Goal: Task Accomplishment & Management: Manage account settings

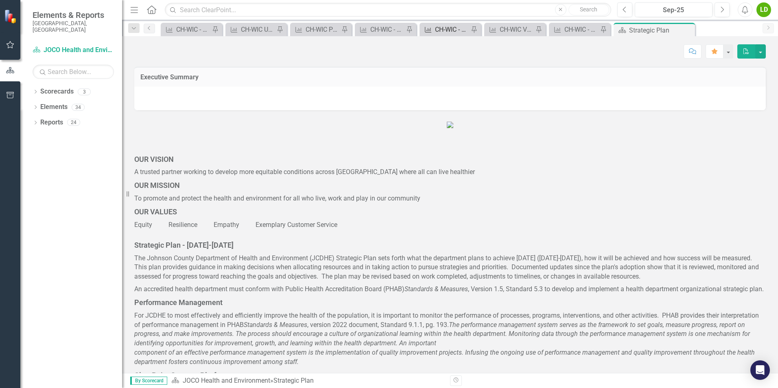
click at [424, 29] on icon "Key Success Indicator" at bounding box center [428, 29] width 8 height 7
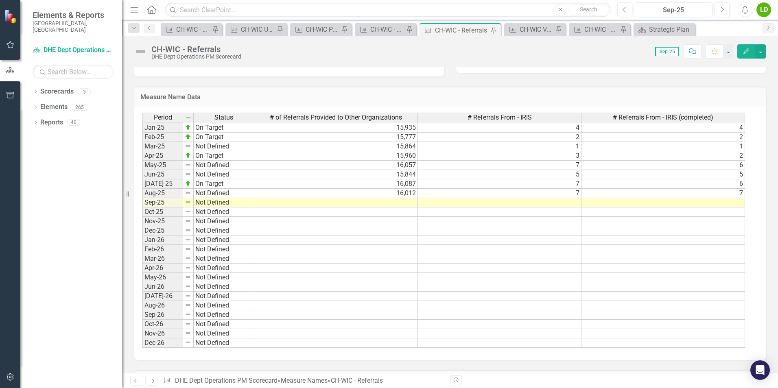
scroll to position [1081, 0]
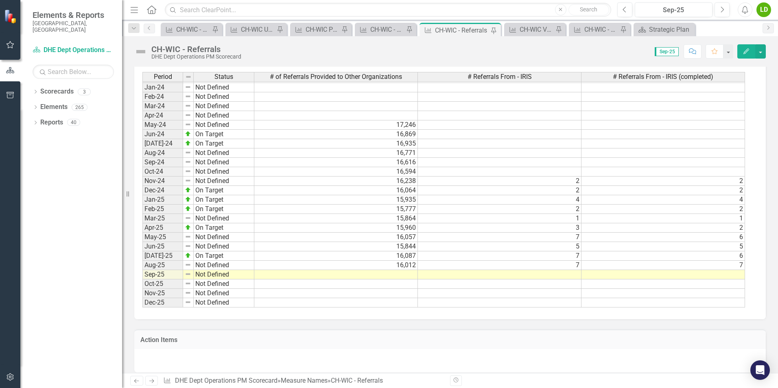
scroll to position [1021, 0]
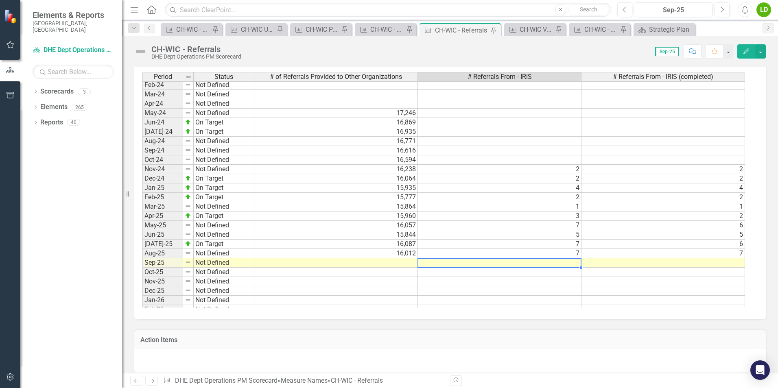
click at [557, 261] on td at bounding box center [499, 262] width 163 height 9
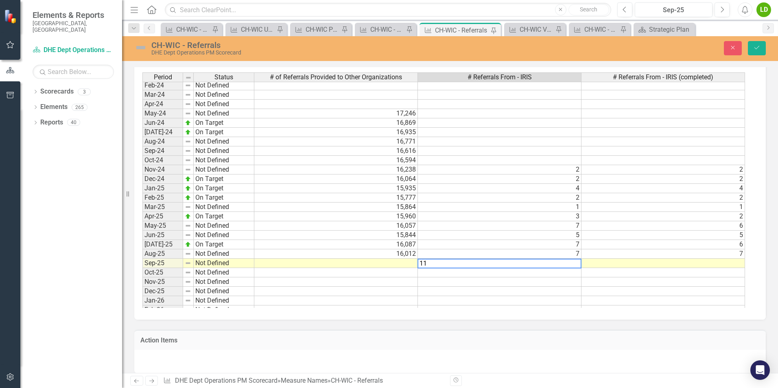
type textarea "11"
click at [641, 259] on td at bounding box center [662, 263] width 163 height 9
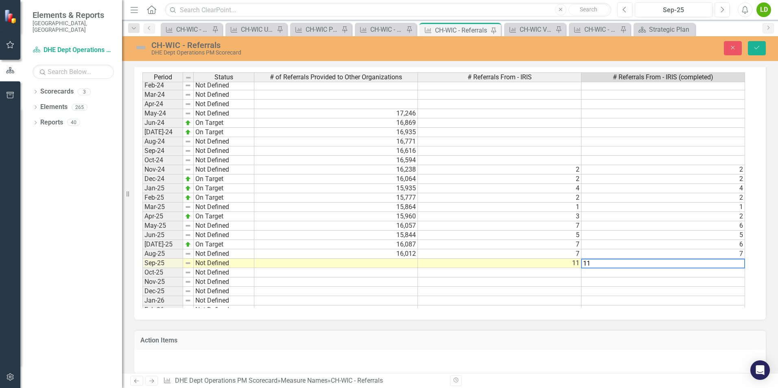
type textarea "11"
click at [363, 259] on td at bounding box center [335, 263] width 163 height 9
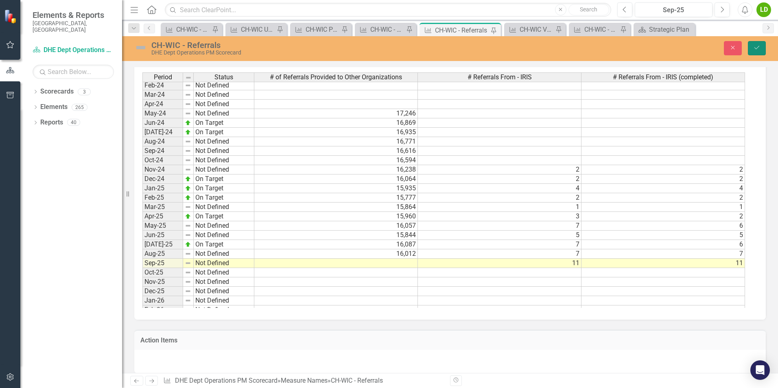
click at [758, 48] on icon "Save" at bounding box center [756, 48] width 7 height 6
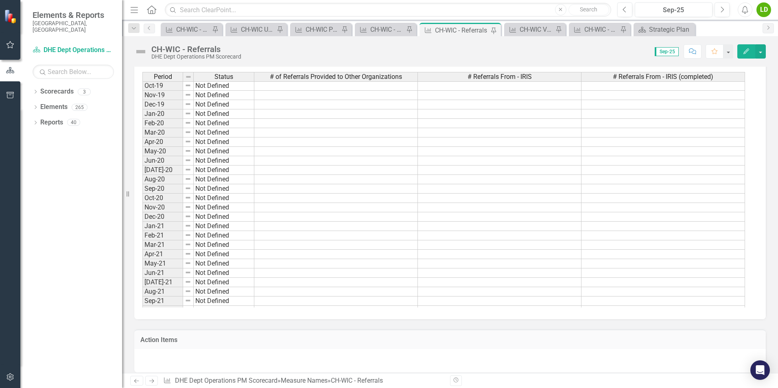
scroll to position [0, 0]
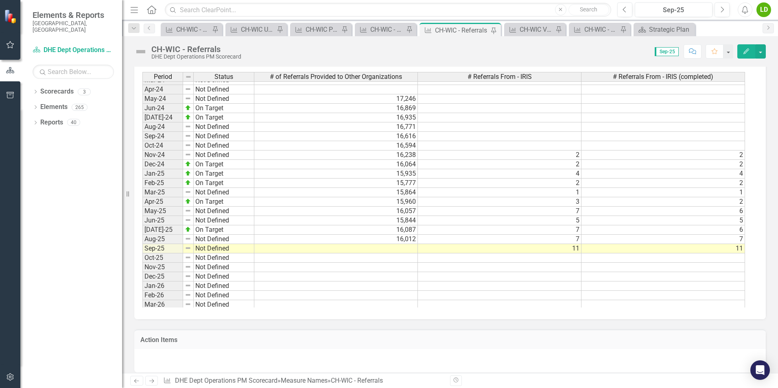
click at [395, 243] on tbody "Feb-23 Not Defined Mar-23 Not Defined Apr-23 Not Defined May-23 Not Defined Jun…" at bounding box center [443, 174] width 602 height 440
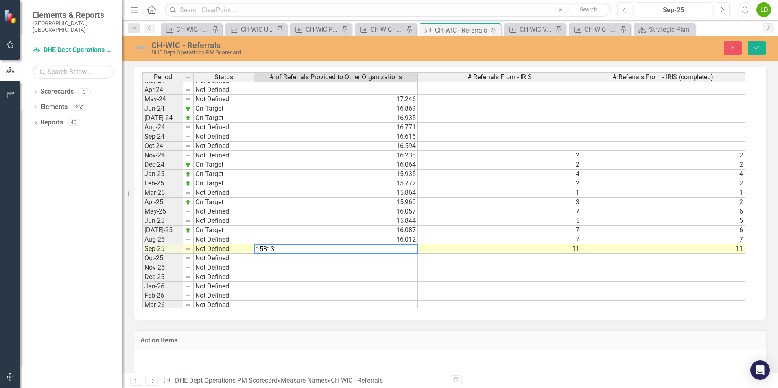
type textarea "15813"
click at [442, 274] on td at bounding box center [499, 276] width 163 height 9
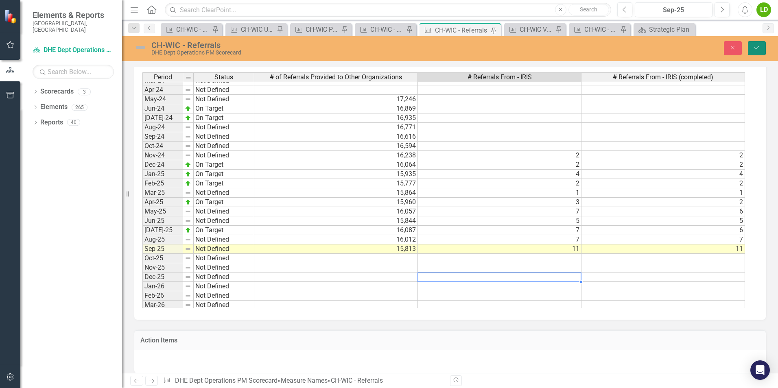
click at [763, 48] on button "Save" at bounding box center [756, 48] width 18 height 14
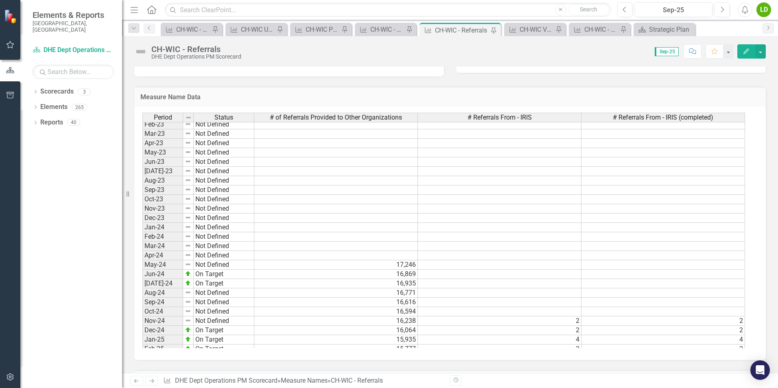
scroll to position [859, 0]
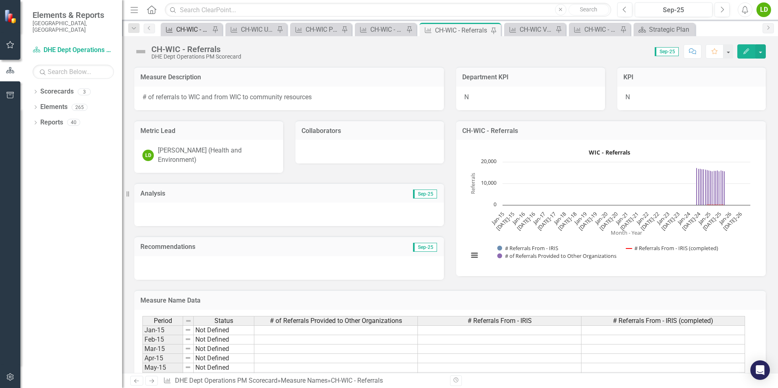
click at [180, 28] on div "CH-WIC - WIC Clients and Visits" at bounding box center [193, 29] width 34 height 10
